Goal: Go to known website: Access a specific website the user already knows

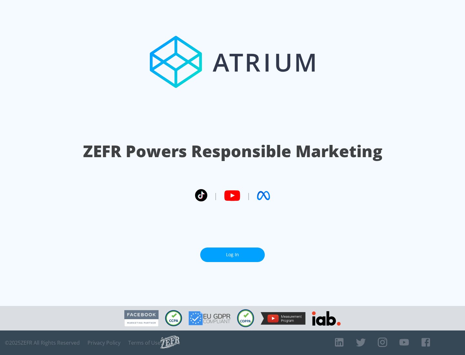
click at [233, 252] on link "Log In" at bounding box center [232, 255] width 65 height 15
